Goal: Information Seeking & Learning: Learn about a topic

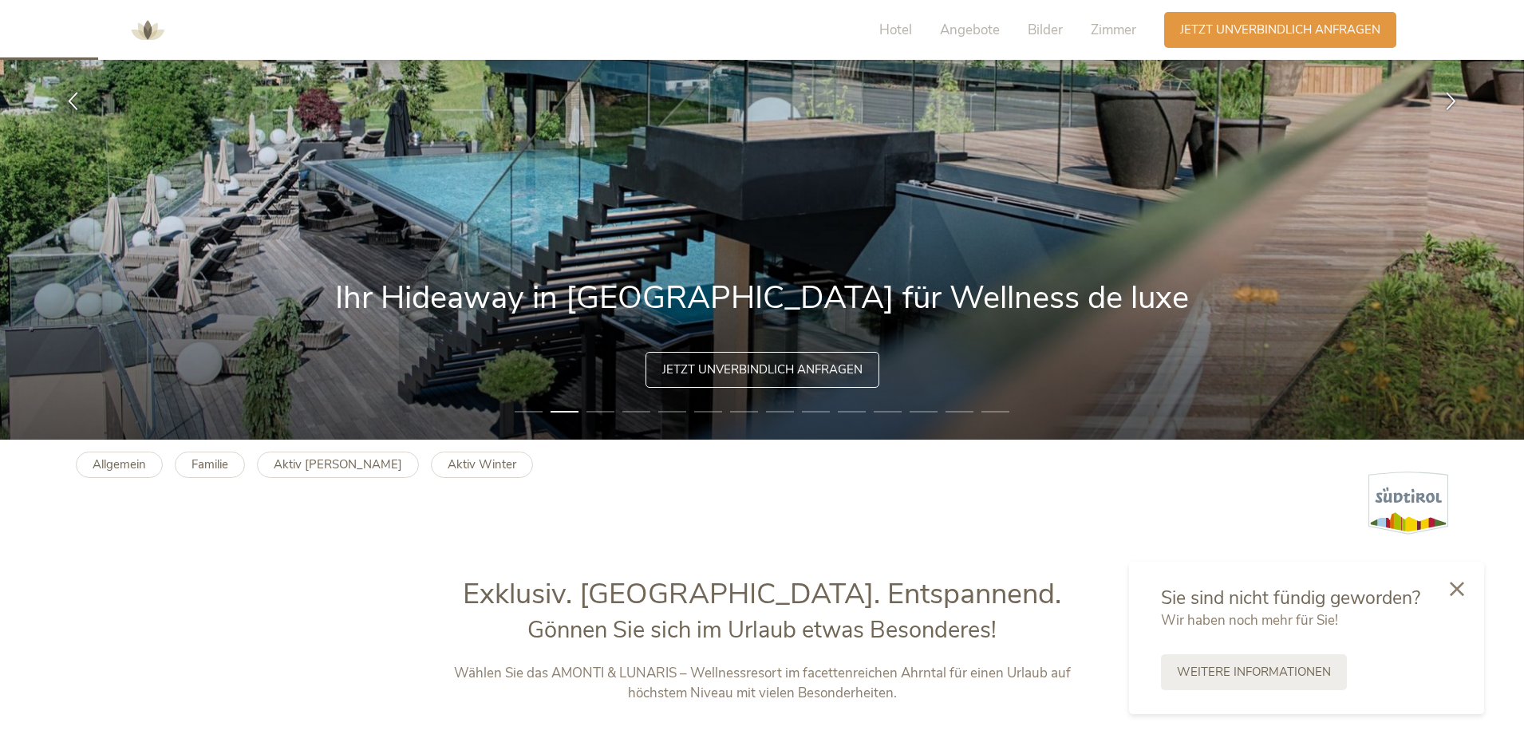
scroll to position [558, 0]
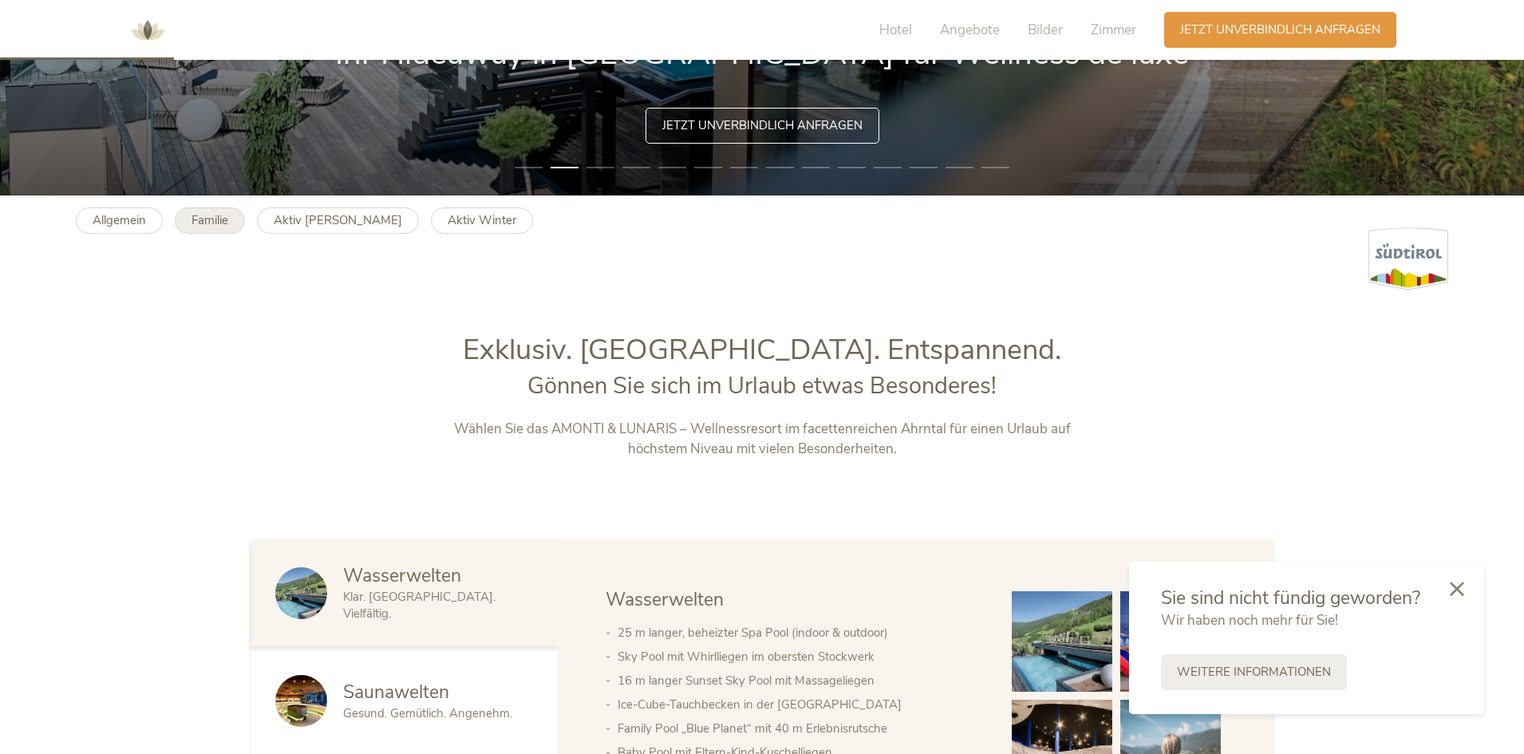
click at [240, 223] on link "Familie" at bounding box center [210, 220] width 70 height 26
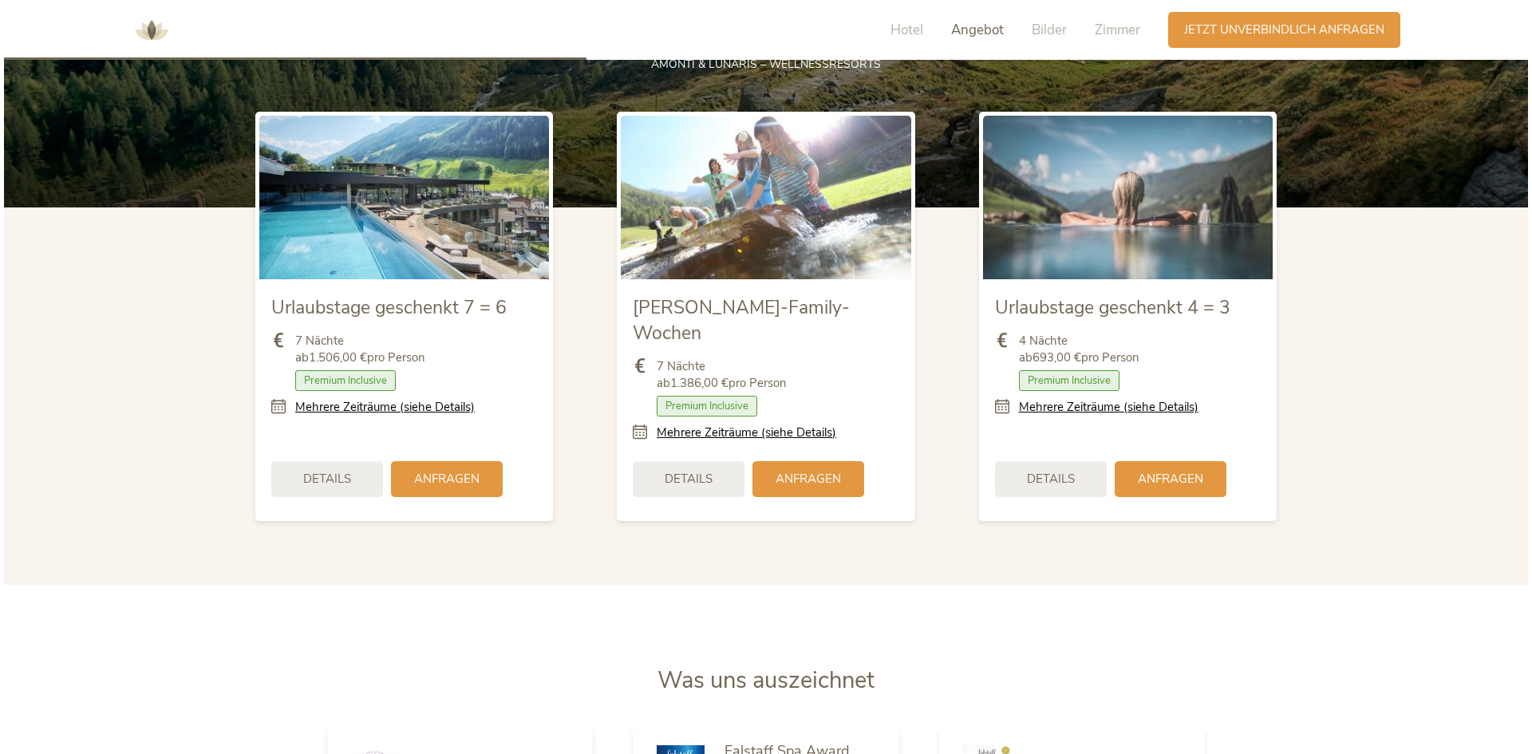
scroll to position [1778, 0]
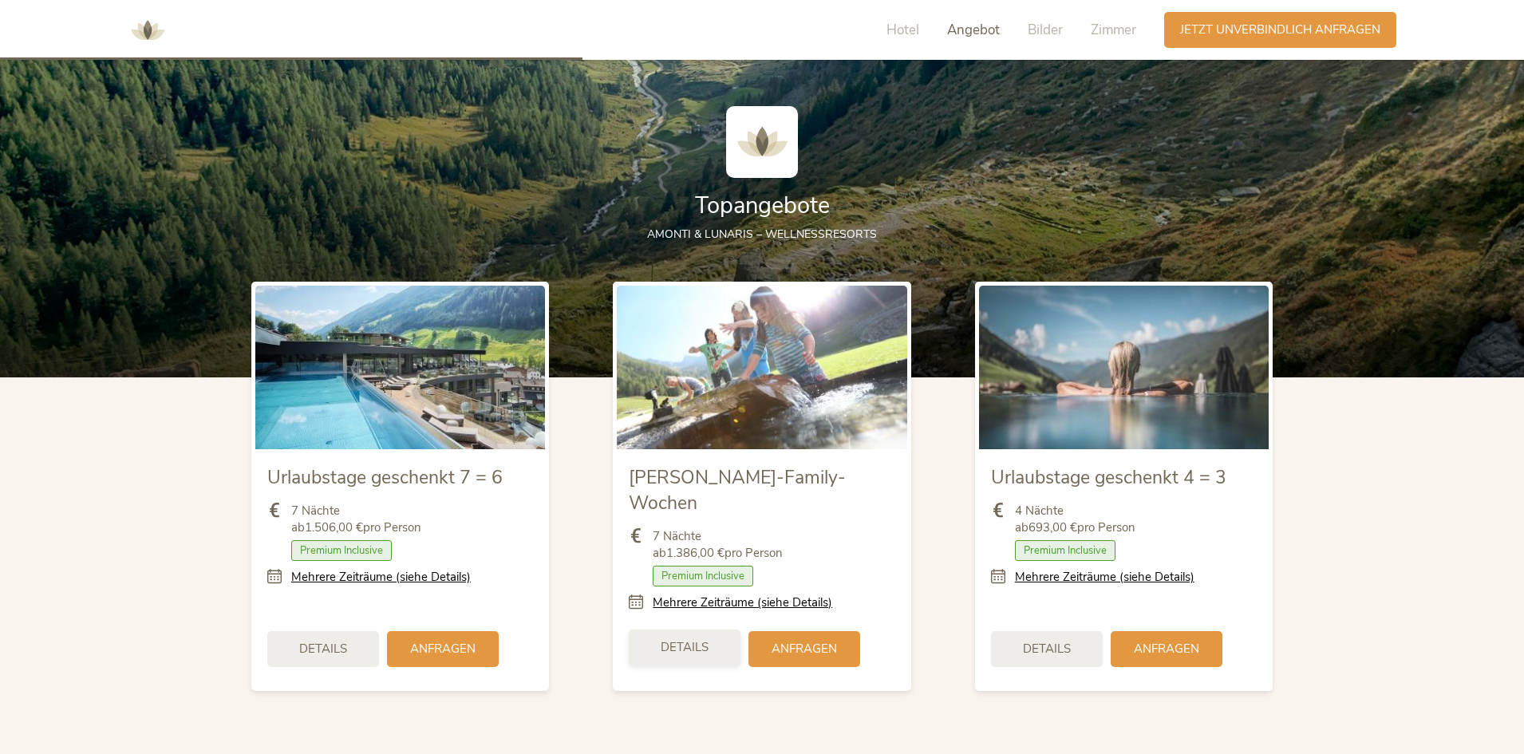
click at [696, 637] on div "Details" at bounding box center [685, 647] width 112 height 36
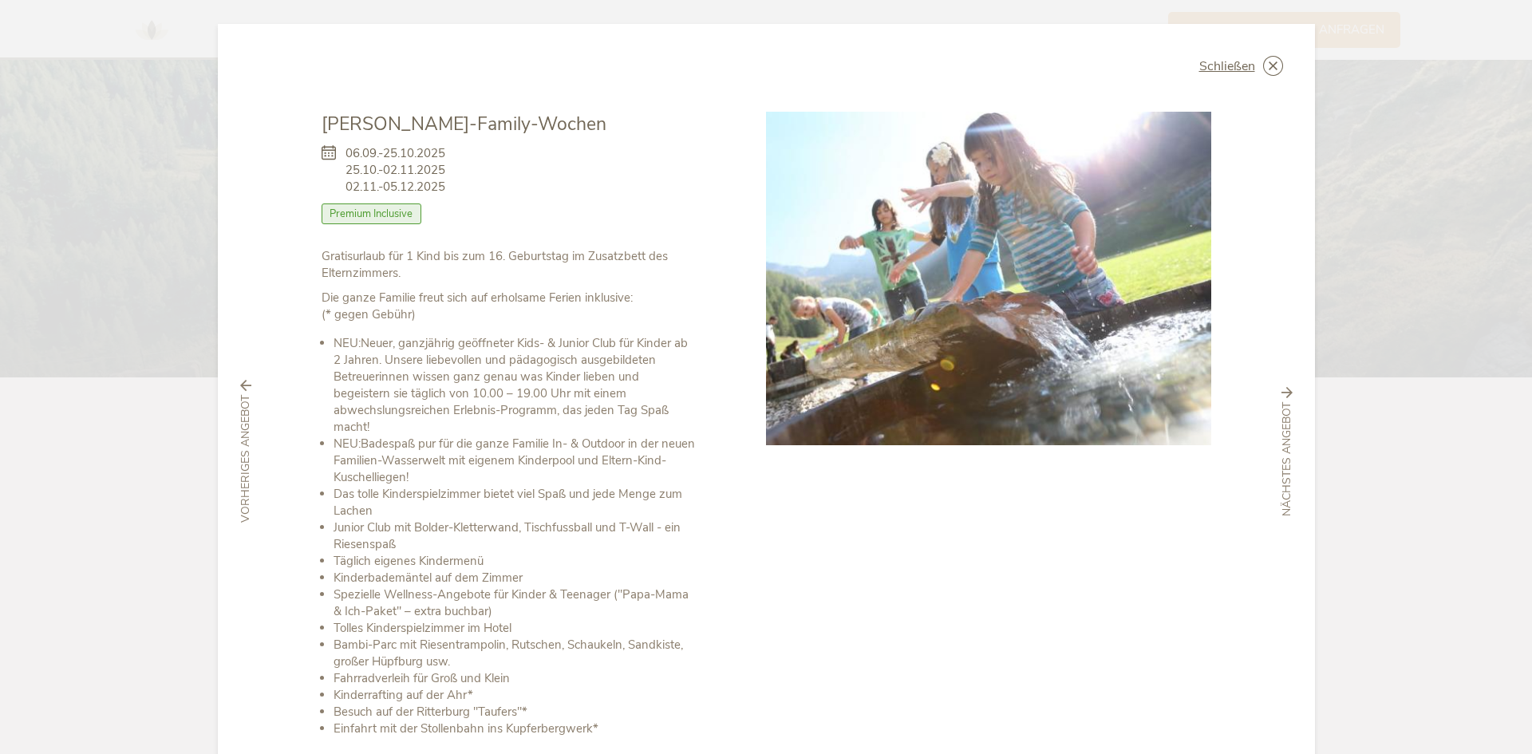
click at [527, 602] on li "Spezielle Wellness-Angebote für Kinder & Teenager ("Papa-Mama & Ich-Paket" – ex…" at bounding box center [513, 603] width 361 height 34
drag, startPoint x: 370, startPoint y: 136, endPoint x: 456, endPoint y: 184, distance: 99.0
click at [456, 184] on div "Schließen Sommer-Family-Wochen 06.09.-25.10.2025 25.10.-02.11.2025 02.11.-05.12…" at bounding box center [766, 451] width 1097 height 854
click at [444, 228] on div "Zimmer mit Frühstück Halbpension Vollpension 3/4-Pension Premium Inclusive" at bounding box center [508, 217] width 373 height 29
drag, startPoint x: 368, startPoint y: 219, endPoint x: 292, endPoint y: 219, distance: 75.8
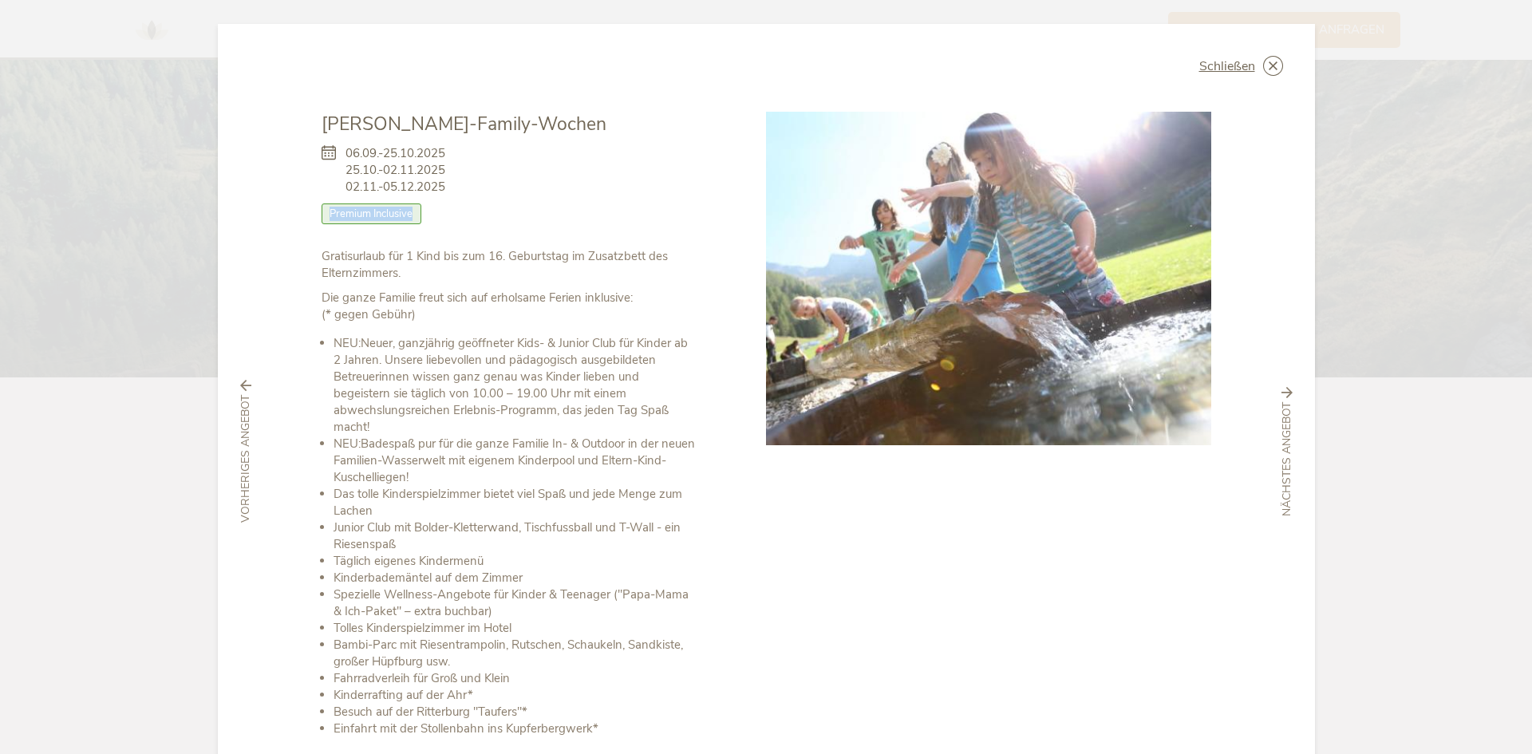
click at [292, 219] on div "Schließen Sommer-Family-Wochen 06.09.-25.10.2025 25.10.-02.11.2025 02.11.-05.12…" at bounding box center [766, 451] width 1097 height 854
drag, startPoint x: 350, startPoint y: 263, endPoint x: 337, endPoint y: 264, distance: 12.8
click at [348, 263] on p "Gratisurlaub für 1 Kind bis zum 16. Geburtstag im Zusatzbett des Elternzimmers." at bounding box center [508, 265] width 373 height 34
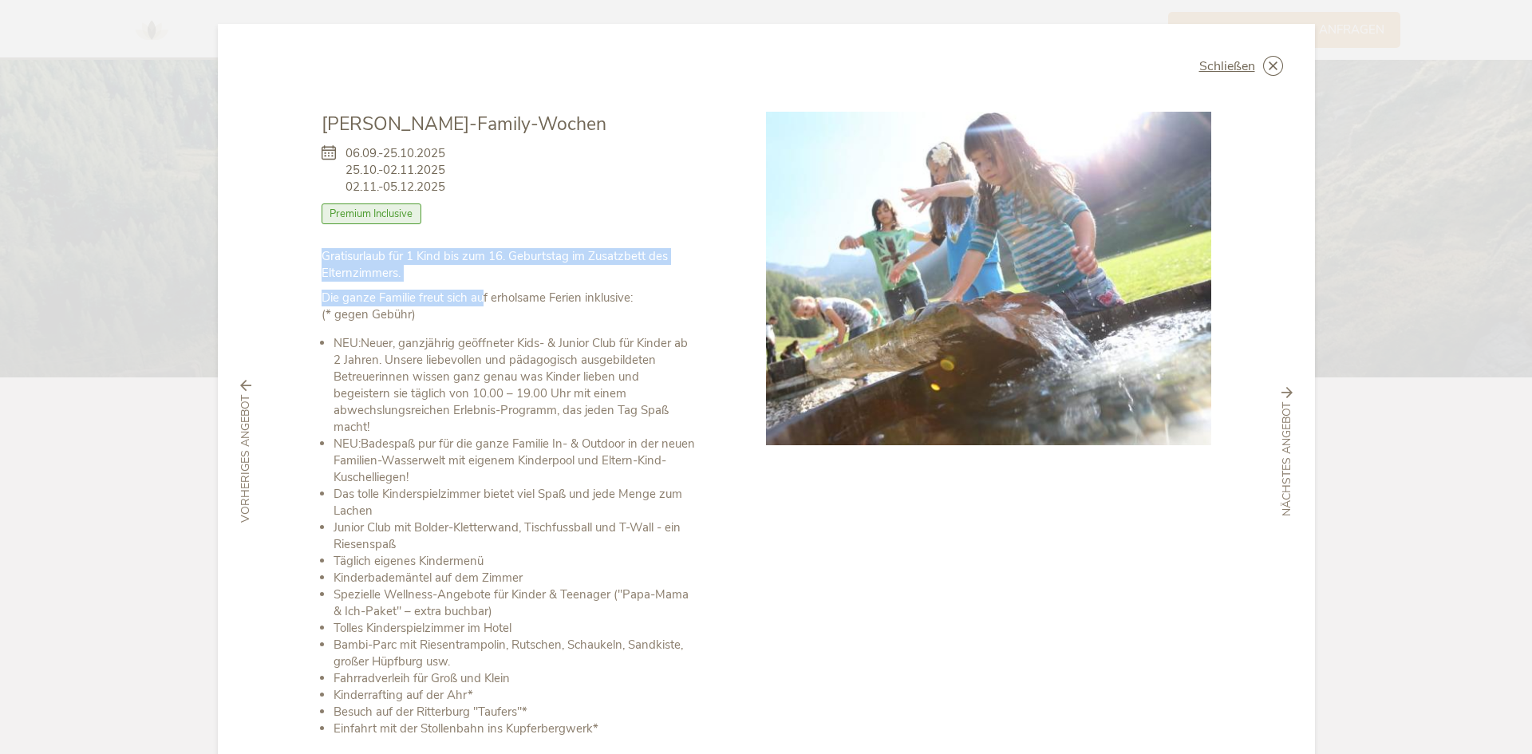
drag, startPoint x: 331, startPoint y: 264, endPoint x: 482, endPoint y: 294, distance: 153.8
click at [482, 294] on div "Schließen Sommer-Family-Wochen 06.09.-25.10.2025 25.10.-02.11.2025 02.11.-05.12…" at bounding box center [766, 451] width 1097 height 854
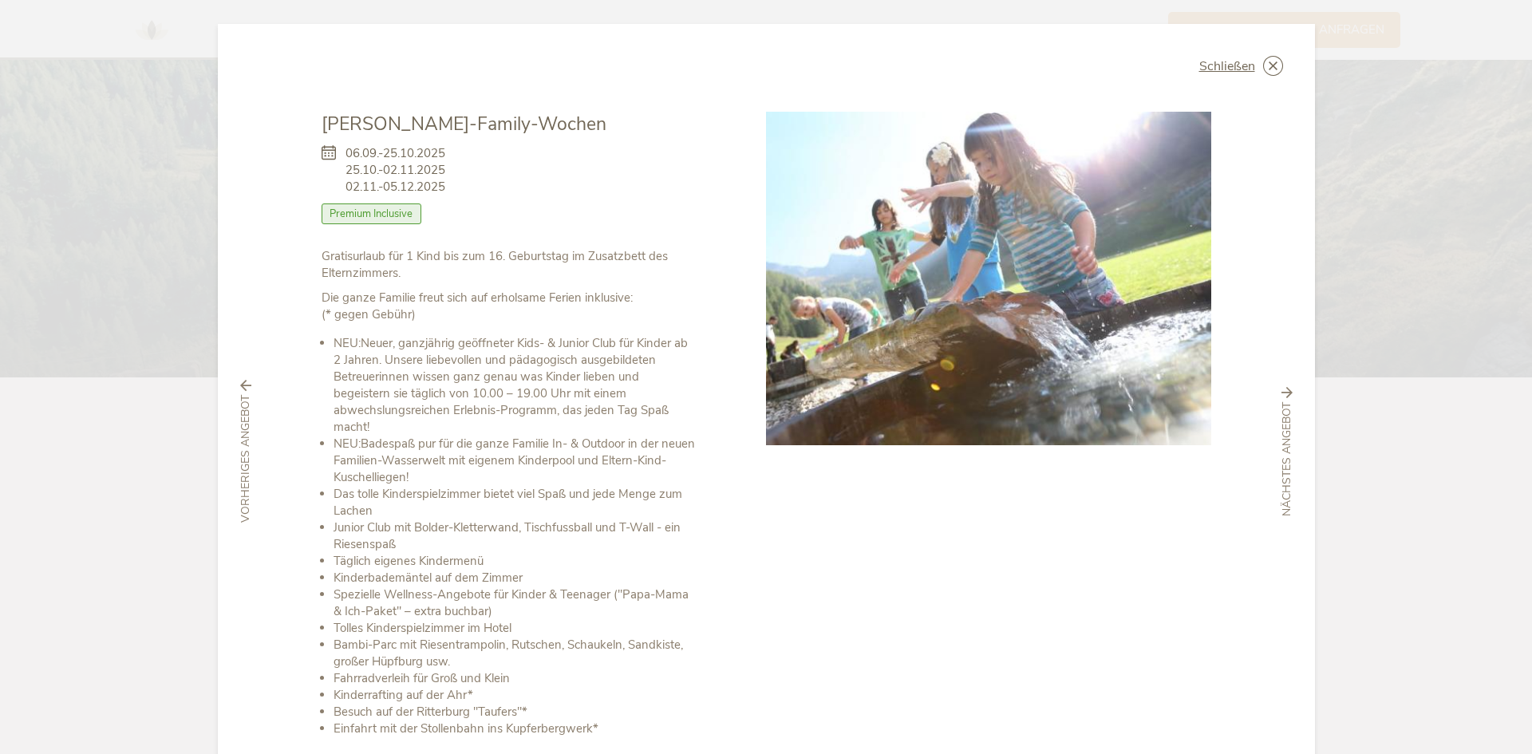
click at [432, 313] on p "Die ganze Familie freut sich auf erholsame Ferien inklusive: (* gegen Gebühr)" at bounding box center [508, 307] width 373 height 34
drag, startPoint x: 432, startPoint y: 313, endPoint x: 307, endPoint y: 278, distance: 129.1
click at [307, 278] on div "Schließen Sommer-Family-Wochen 06.09.-25.10.2025 25.10.-02.11.2025 02.11.-05.12…" at bounding box center [766, 451] width 1097 height 854
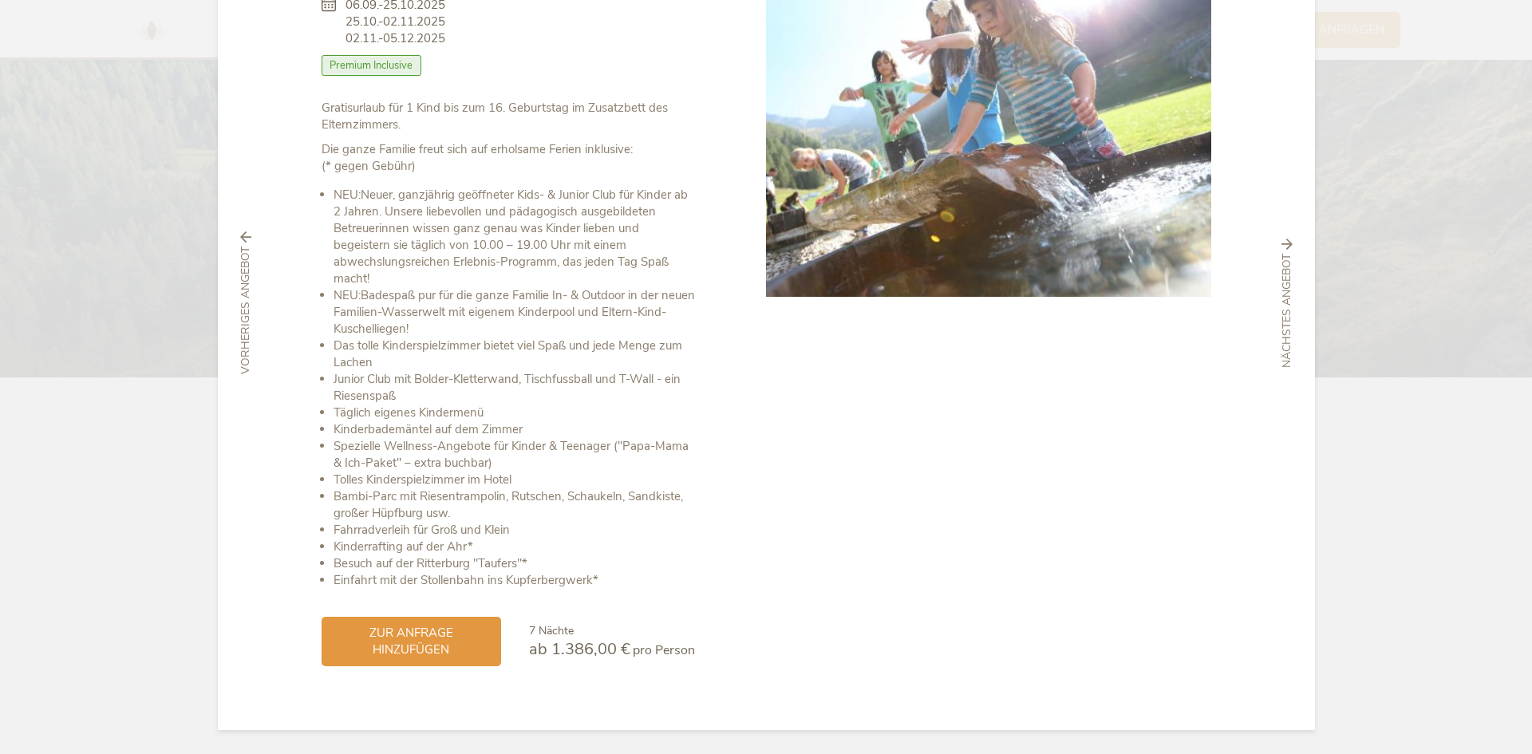
click at [546, 448] on li "Spezielle Wellness-Angebote für Kinder & Teenager ("Papa-Mama & Ich-Paket" – ex…" at bounding box center [513, 455] width 361 height 34
drag, startPoint x: 568, startPoint y: 566, endPoint x: 290, endPoint y: 147, distance: 503.6
click at [290, 147] on div "Schließen Sommer-Family-Wochen 06.09.-25.10.2025 25.10.-02.11.2025 02.11.-05.12…" at bounding box center [766, 303] width 1097 height 854
click at [444, 121] on p "Gratisurlaub für 1 Kind bis zum 16. Geburtstag im Zusatzbett des Elternzimmers." at bounding box center [508, 117] width 373 height 34
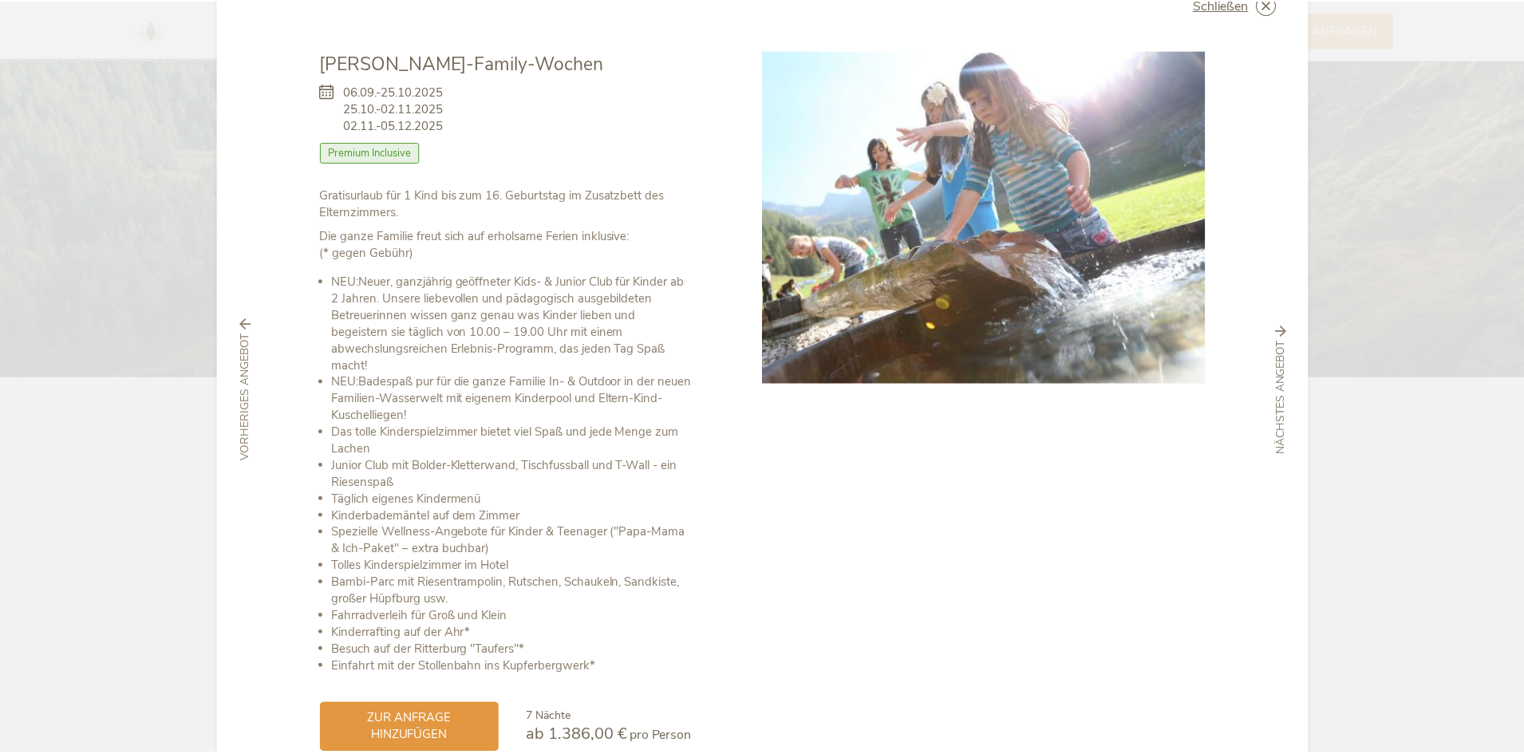
scroll to position [0, 0]
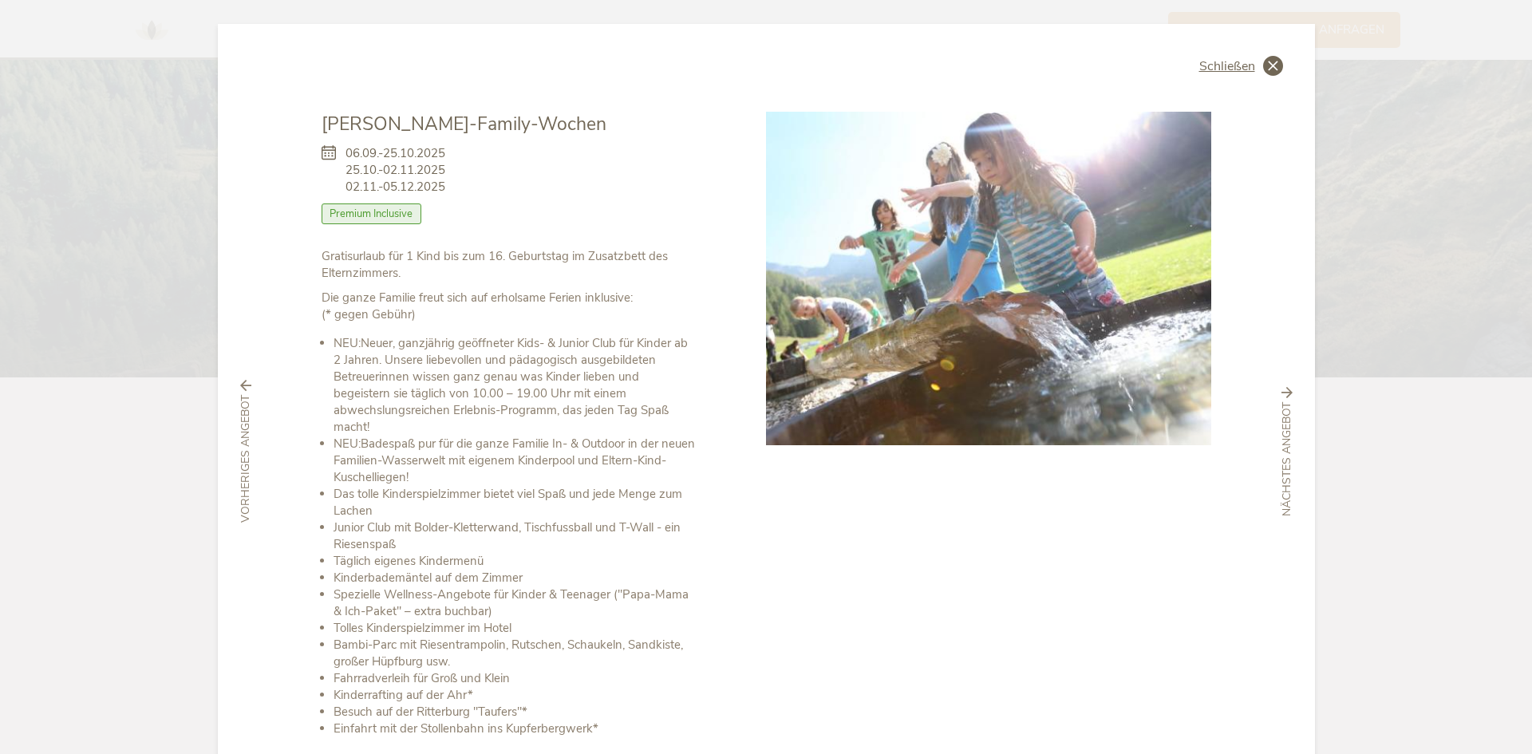
click at [1267, 71] on icon at bounding box center [1273, 66] width 20 height 20
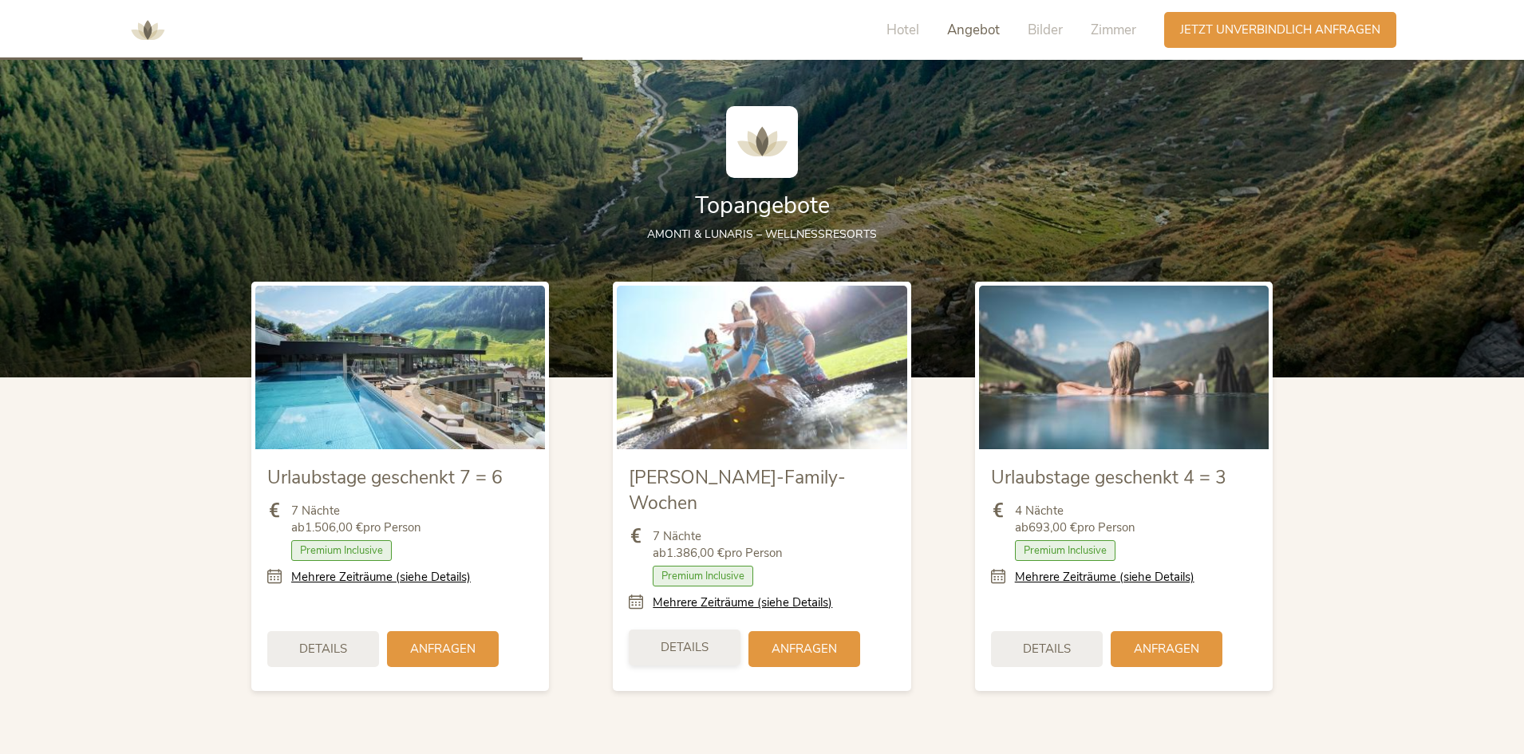
click at [680, 637] on div "Details" at bounding box center [685, 647] width 112 height 36
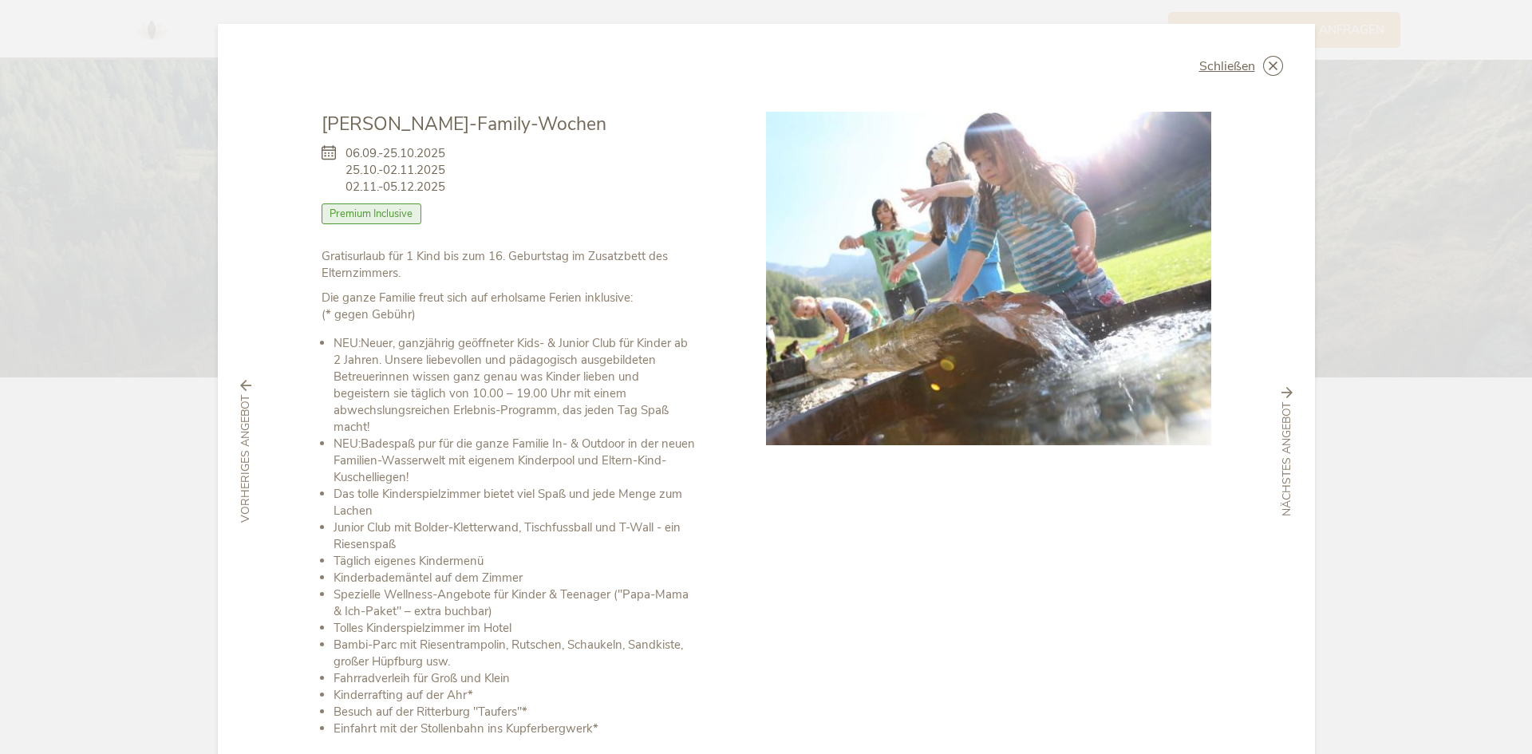
drag, startPoint x: 329, startPoint y: 173, endPoint x: 443, endPoint y: 185, distance: 114.7
click at [443, 185] on div "06.09.-25.10.2025 25.10.-02.11.2025 02.11.-05.12.2025 Zimmer mit Frühstück Halb…" at bounding box center [508, 192] width 373 height 111
click at [1268, 68] on icon at bounding box center [1273, 66] width 20 height 20
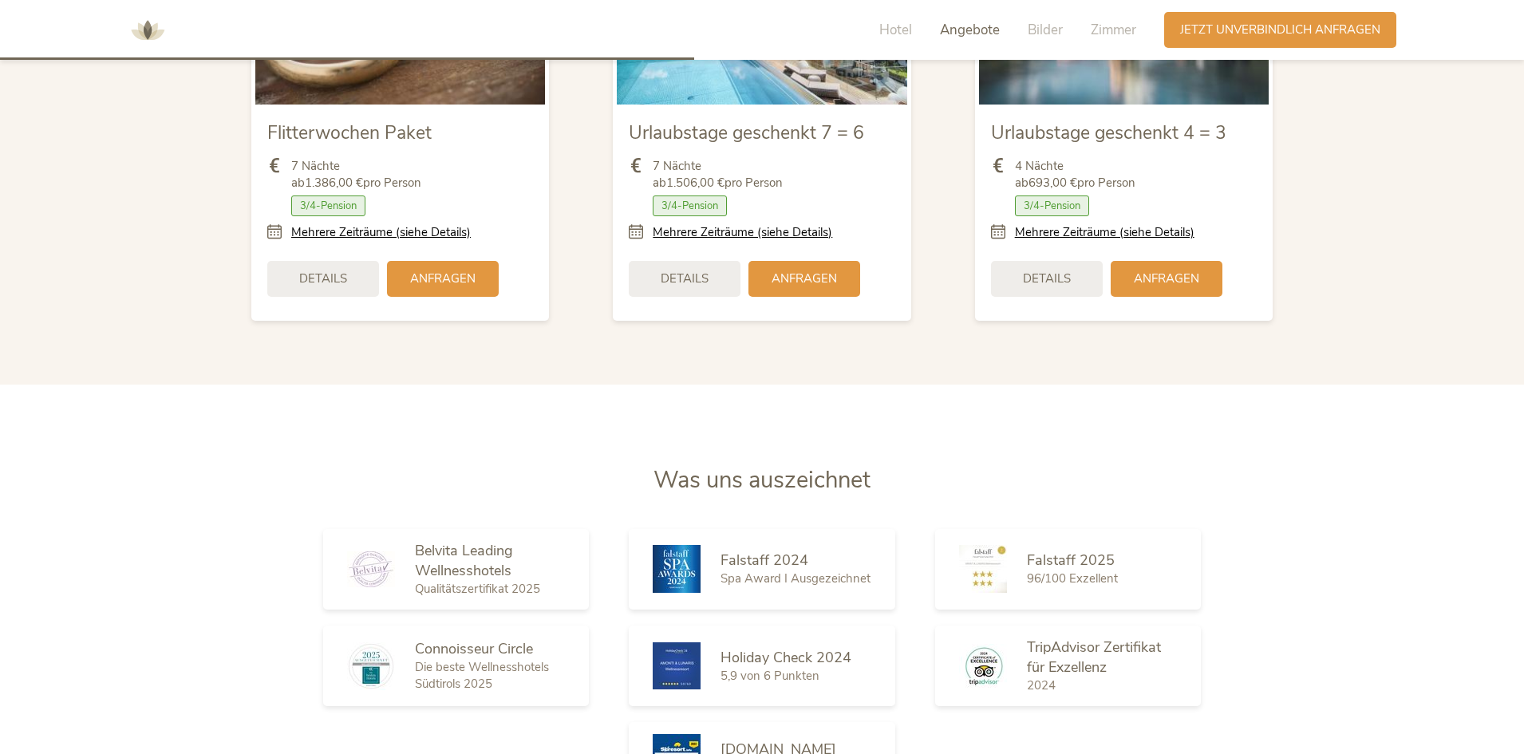
scroll to position [2023, 0]
